Goal: Task Accomplishment & Management: Manage account settings

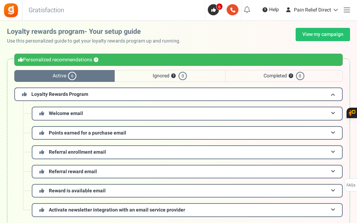
click at [346, 10] on span at bounding box center [347, 10] width 6 height 0
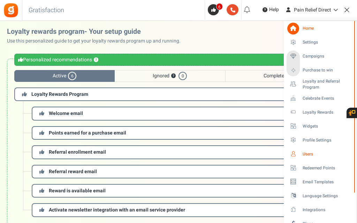
click at [303, 152] on span "Users" at bounding box center [327, 154] width 49 height 6
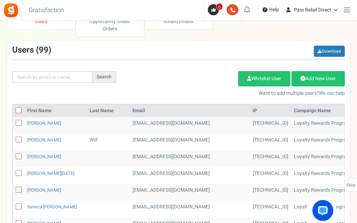
scroll to position [60, 0]
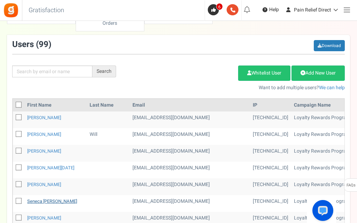
click at [48, 204] on link "Seneca [PERSON_NAME]" at bounding box center [52, 201] width 50 height 7
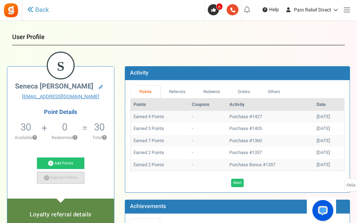
click at [59, 179] on link "Subtract Points" at bounding box center [60, 178] width 47 height 12
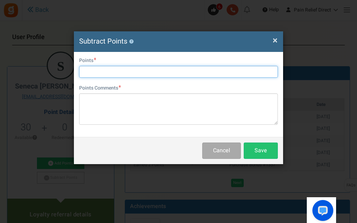
click at [175, 72] on input "text" at bounding box center [178, 72] width 199 height 12
type input "5"
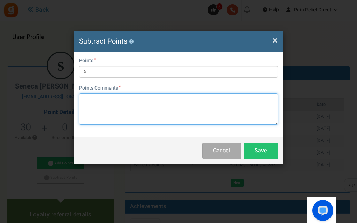
click at [196, 107] on textarea at bounding box center [178, 108] width 199 height 31
type textarea "Points removal from free items."
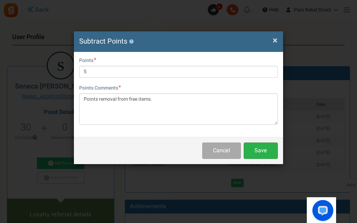
click at [262, 151] on button "Save" at bounding box center [261, 151] width 34 height 16
click at [275, 37] on span "×" at bounding box center [275, 40] width 5 height 13
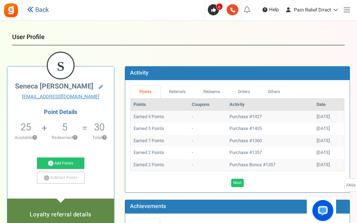
click at [36, 14] on link "Back" at bounding box center [38, 10] width 22 height 9
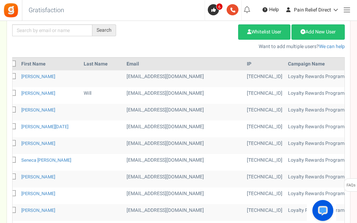
scroll to position [0, 26]
